Goal: Complete application form: Complete application form

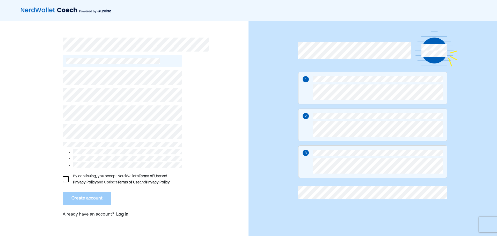
click at [66, 176] on div at bounding box center [66, 179] width 6 height 6
click at [83, 196] on button "Create account" at bounding box center [87, 197] width 49 height 13
click at [91, 197] on button "Create account" at bounding box center [87, 197] width 49 height 13
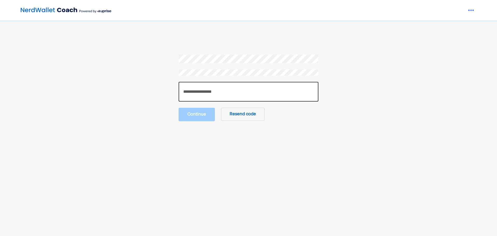
drag, startPoint x: 182, startPoint y: 93, endPoint x: 182, endPoint y: 86, distance: 6.2
click at [182, 91] on input "number" at bounding box center [249, 92] width 140 height 20
type input "******"
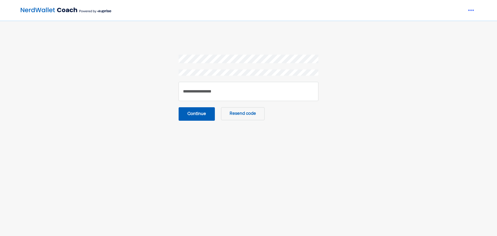
click at [196, 113] on button "Continue" at bounding box center [197, 113] width 36 height 13
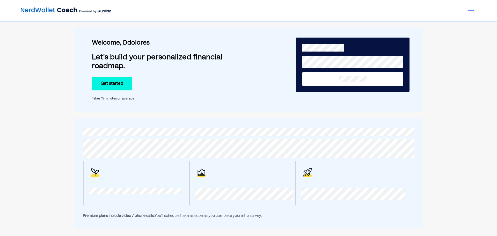
click at [115, 83] on button "Get started" at bounding box center [112, 83] width 40 height 13
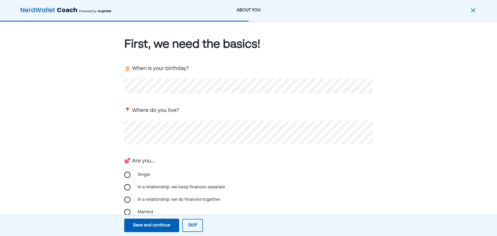
click at [158, 228] on button "Save and continue Save Save and continue" at bounding box center [151, 224] width 55 height 13
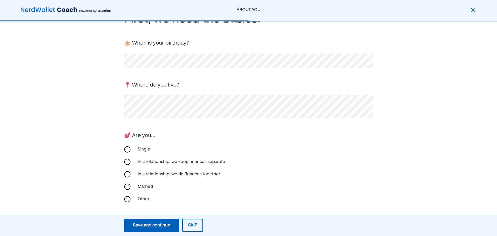
scroll to position [50, 0]
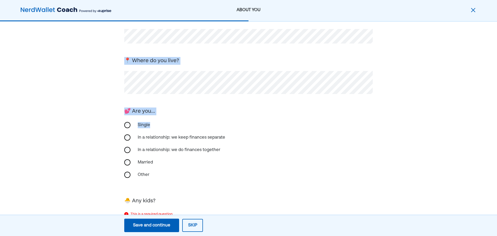
drag, startPoint x: 490, startPoint y: 31, endPoint x: 495, endPoint y: 121, distance: 89.9
click at [497, 120] on div "First, we need the basics! 🎂 When is your birthday? 📍 Where do you live? 💕 Are …" at bounding box center [248, 125] width 497 height 306
click at [171, 200] on div "🐣 Any kids?" at bounding box center [248, 200] width 248 height 9
click at [164, 202] on div "🐣 Any kids?" at bounding box center [248, 200] width 248 height 9
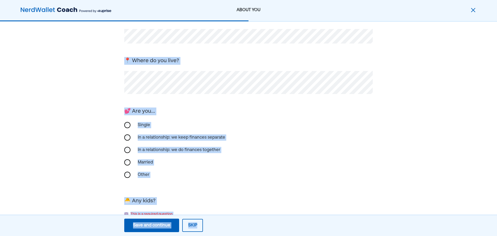
scroll to position [92, 0]
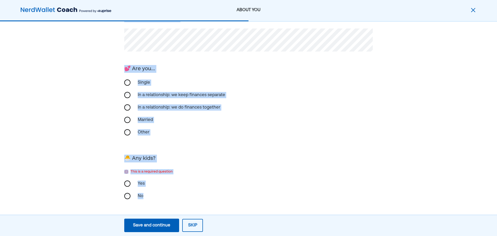
drag, startPoint x: 497, startPoint y: 40, endPoint x: 497, endPoint y: 247, distance: 206.7
click at [497, 144] on html "ABOUT YOU First, we need the basics! 🎂 When is your birthday? 📍 Where do you li…" at bounding box center [248, 26] width 497 height 236
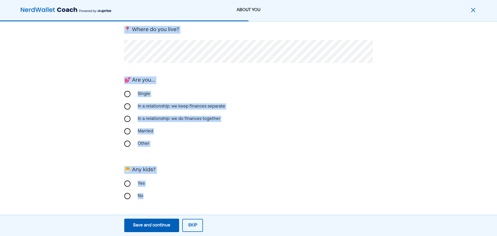
scroll to position [81, 0]
click at [213, 104] on div "In a relationship: we keep finances separate" at bounding box center [182, 106] width 94 height 12
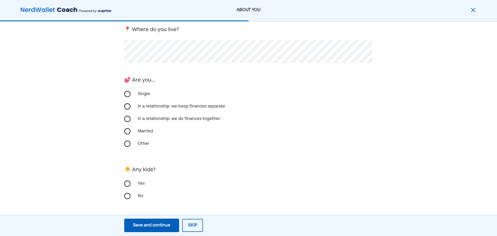
click at [158, 224] on div "Save and continue" at bounding box center [151, 225] width 37 height 6
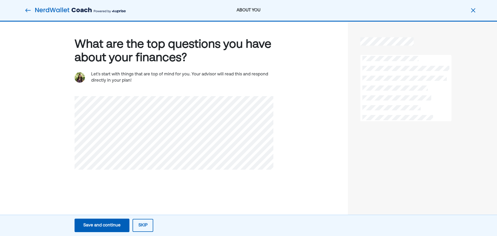
click at [116, 226] on div "Save and continue" at bounding box center [101, 225] width 37 height 6
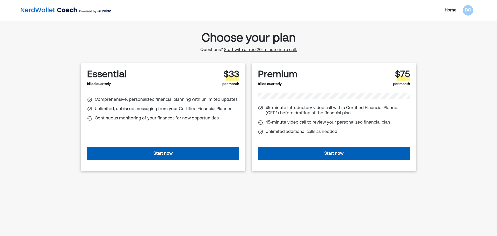
click at [163, 152] on button "Start now" at bounding box center [163, 153] width 152 height 13
